Goal: Navigation & Orientation: Go to known website

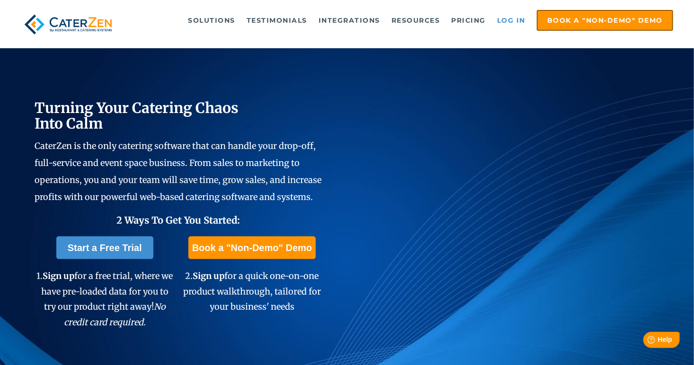
click at [522, 17] on link "Log in" at bounding box center [511, 20] width 38 height 19
click at [517, 19] on link "Log in" at bounding box center [511, 20] width 38 height 19
click at [507, 21] on link "Log in" at bounding box center [511, 20] width 38 height 19
